Goal: Find contact information: Find contact information

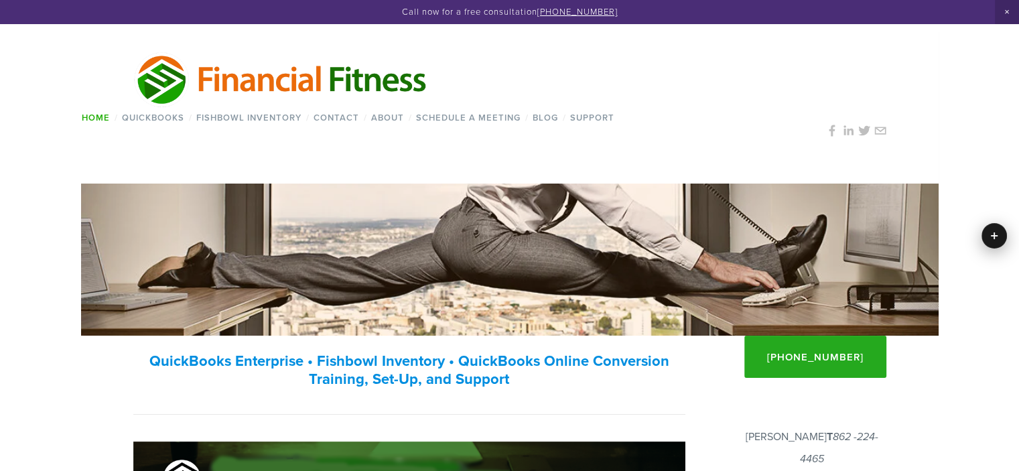
click at [605, 125] on link "Support" at bounding box center [592, 117] width 53 height 19
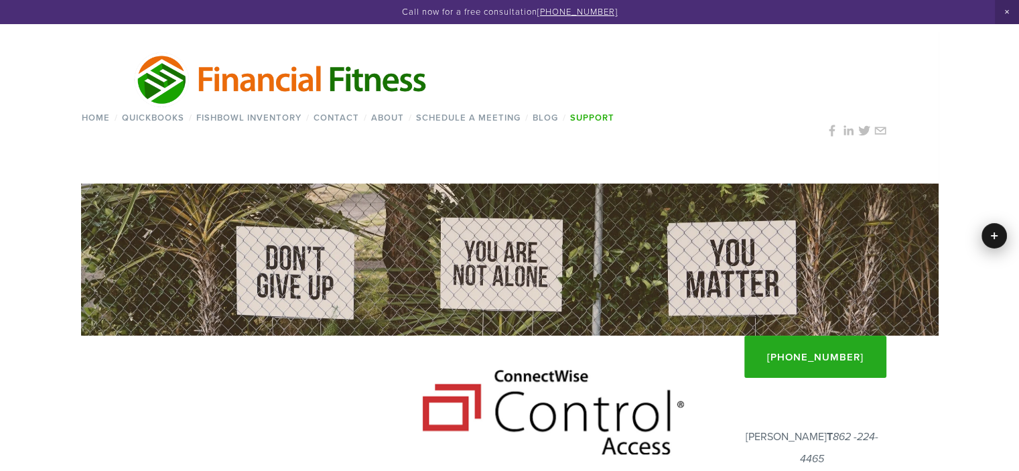
drag, startPoint x: 1023, startPoint y: 133, endPoint x: 1024, endPoint y: 104, distance: 28.8
